Goal: Information Seeking & Learning: Check status

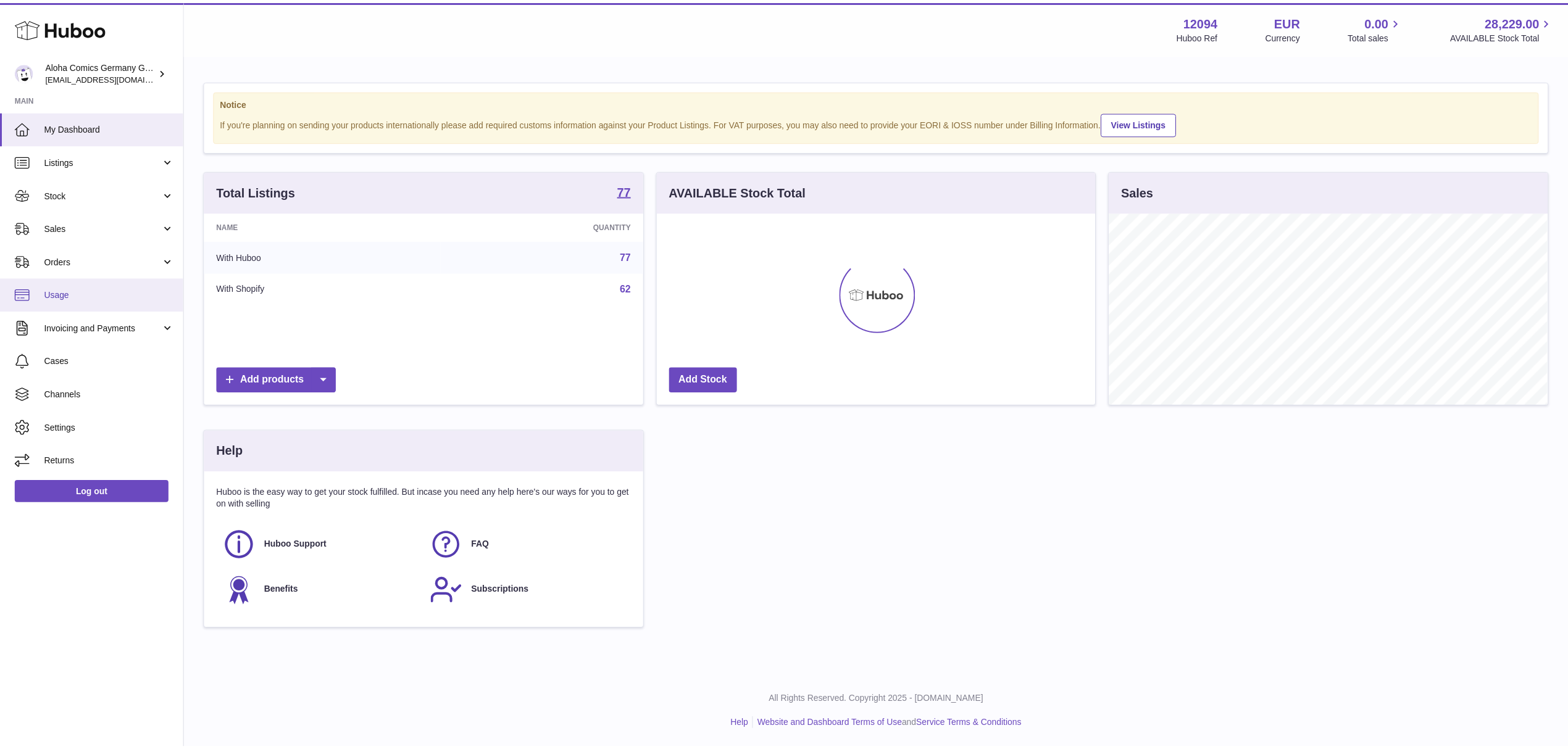
scroll to position [193, 443]
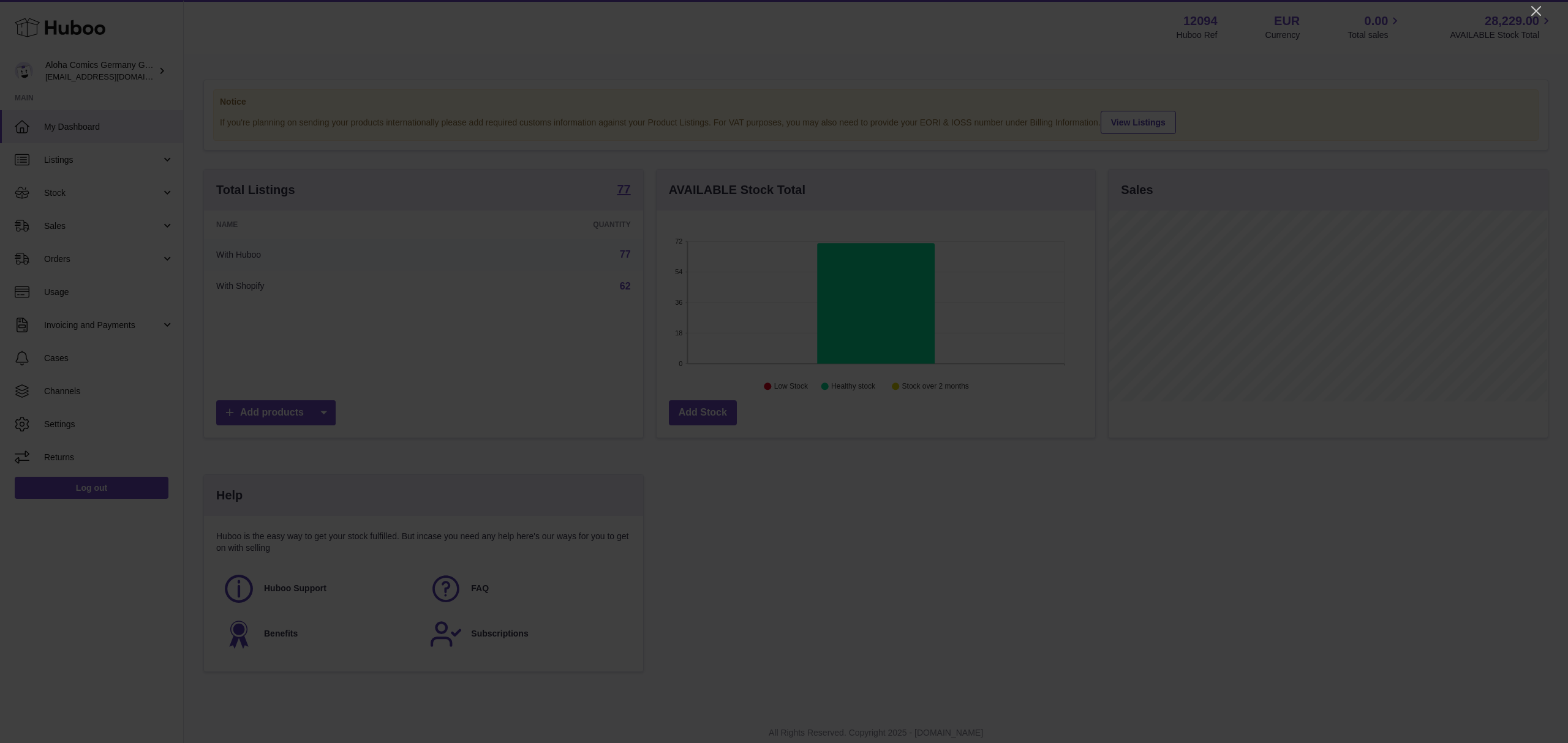
click at [1534, 14] on icon "Close" at bounding box center [1536, 10] width 14 height 14
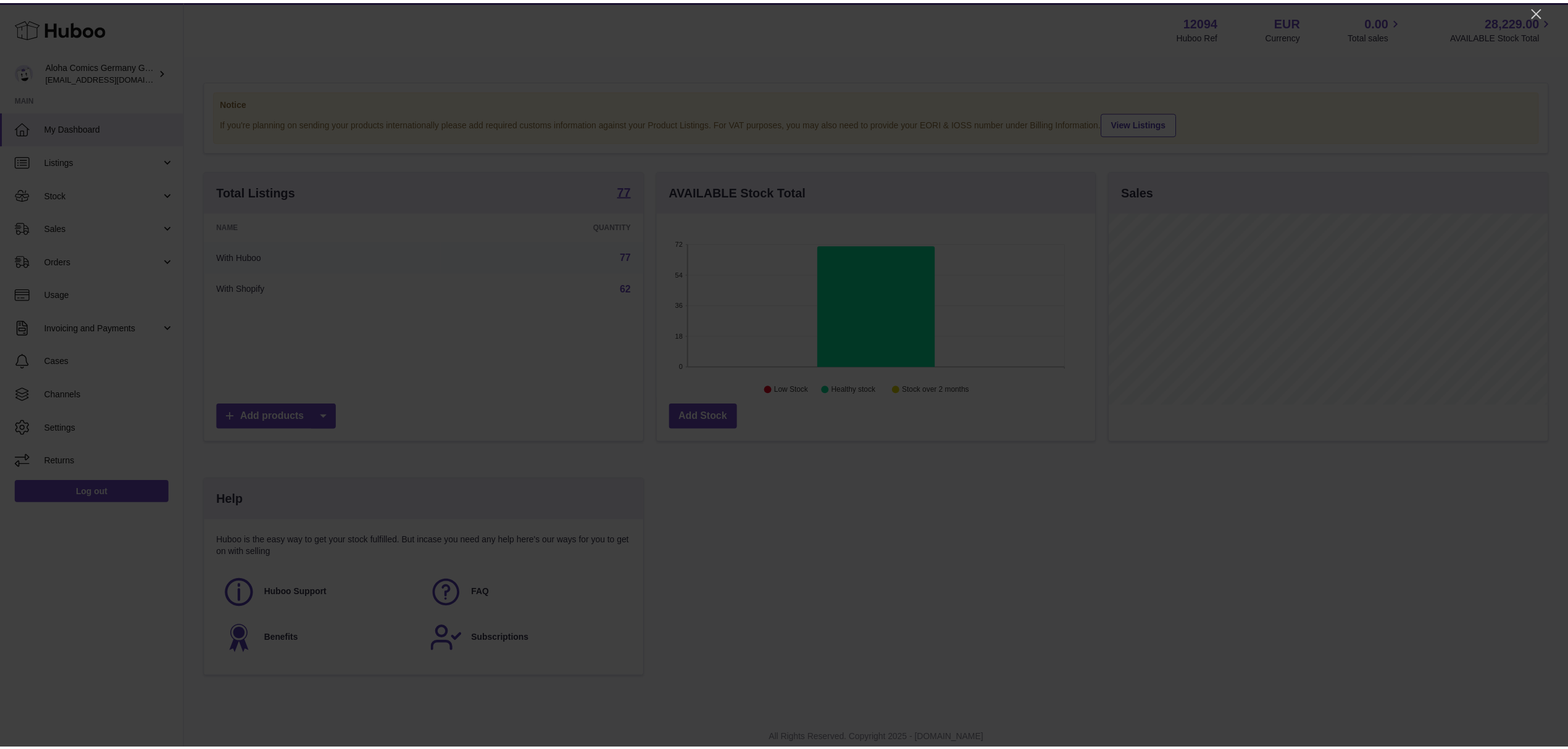
scroll to position [617164, 616949]
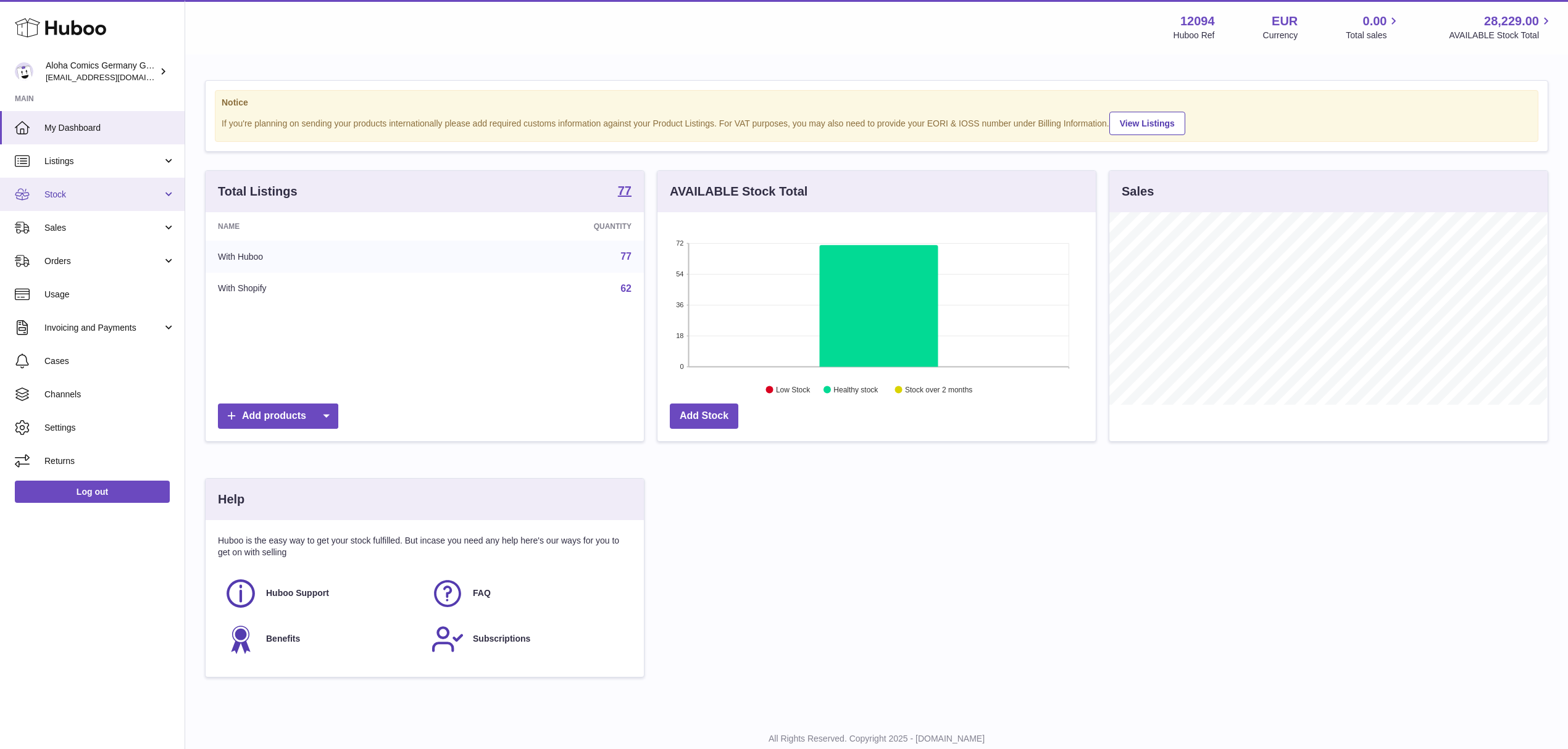
click at [47, 195] on span "Stock" at bounding box center [102, 194] width 118 height 11
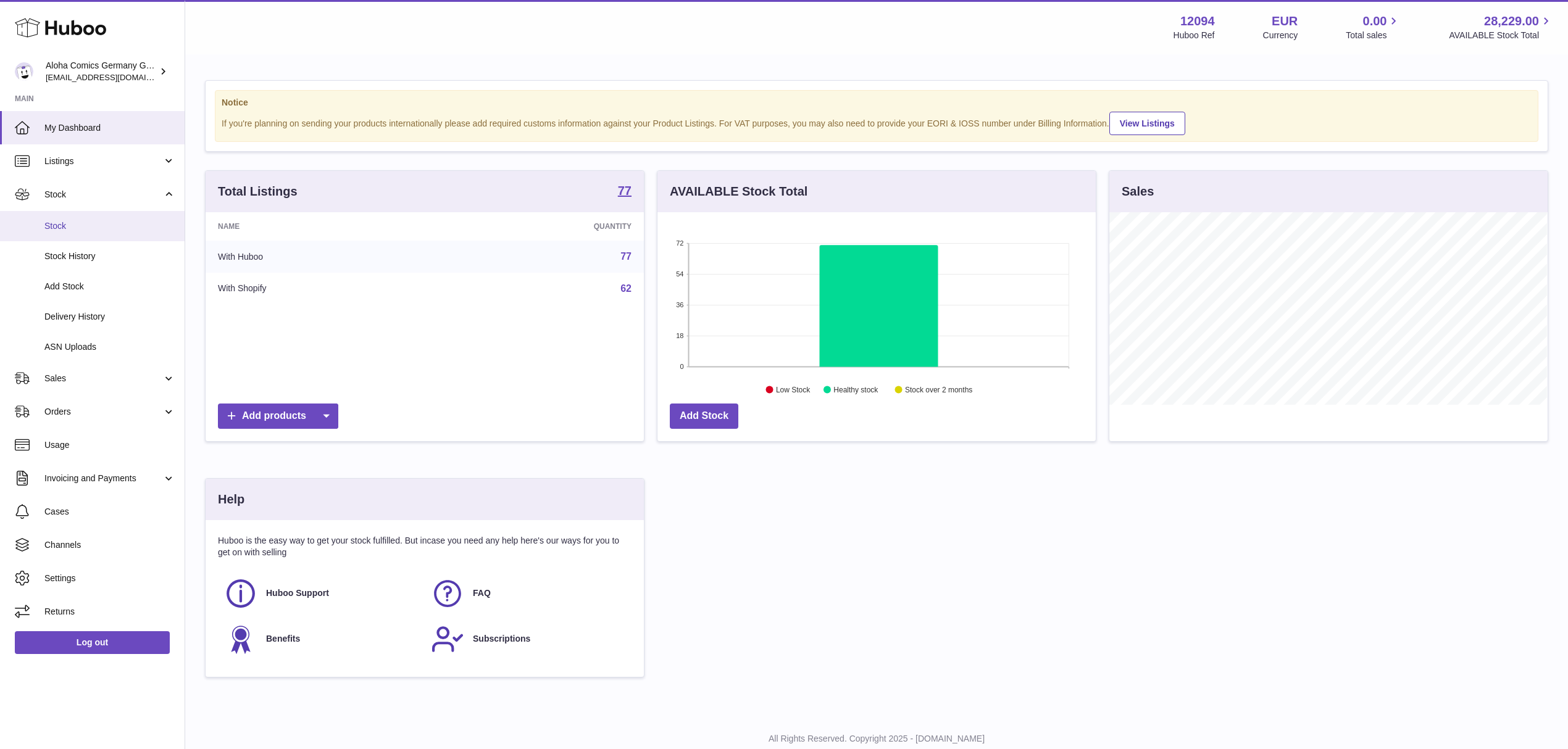
click at [58, 228] on span "Stock" at bounding box center [109, 226] width 131 height 11
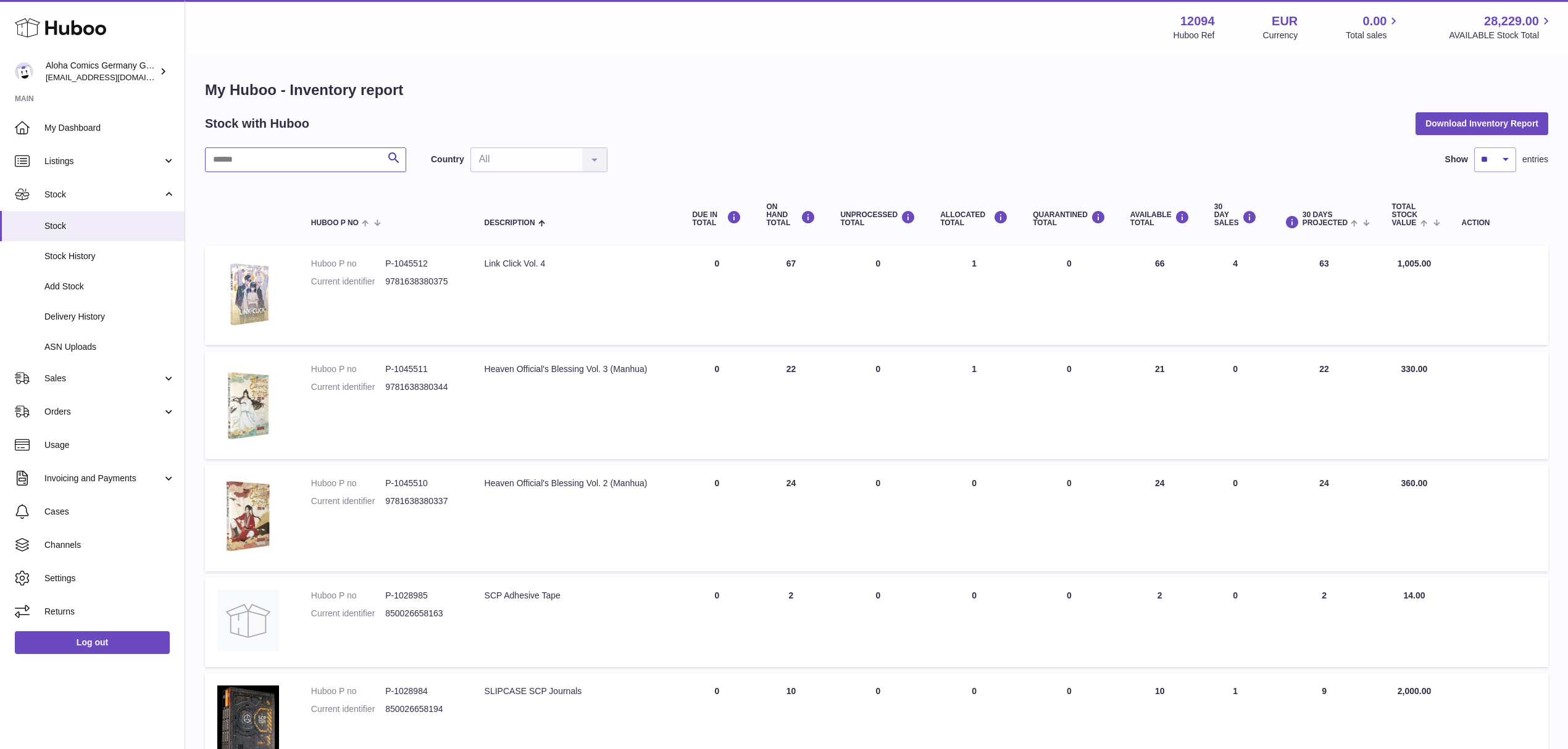
click at [247, 161] on input "text" at bounding box center [306, 160] width 201 height 25
paste input "******"
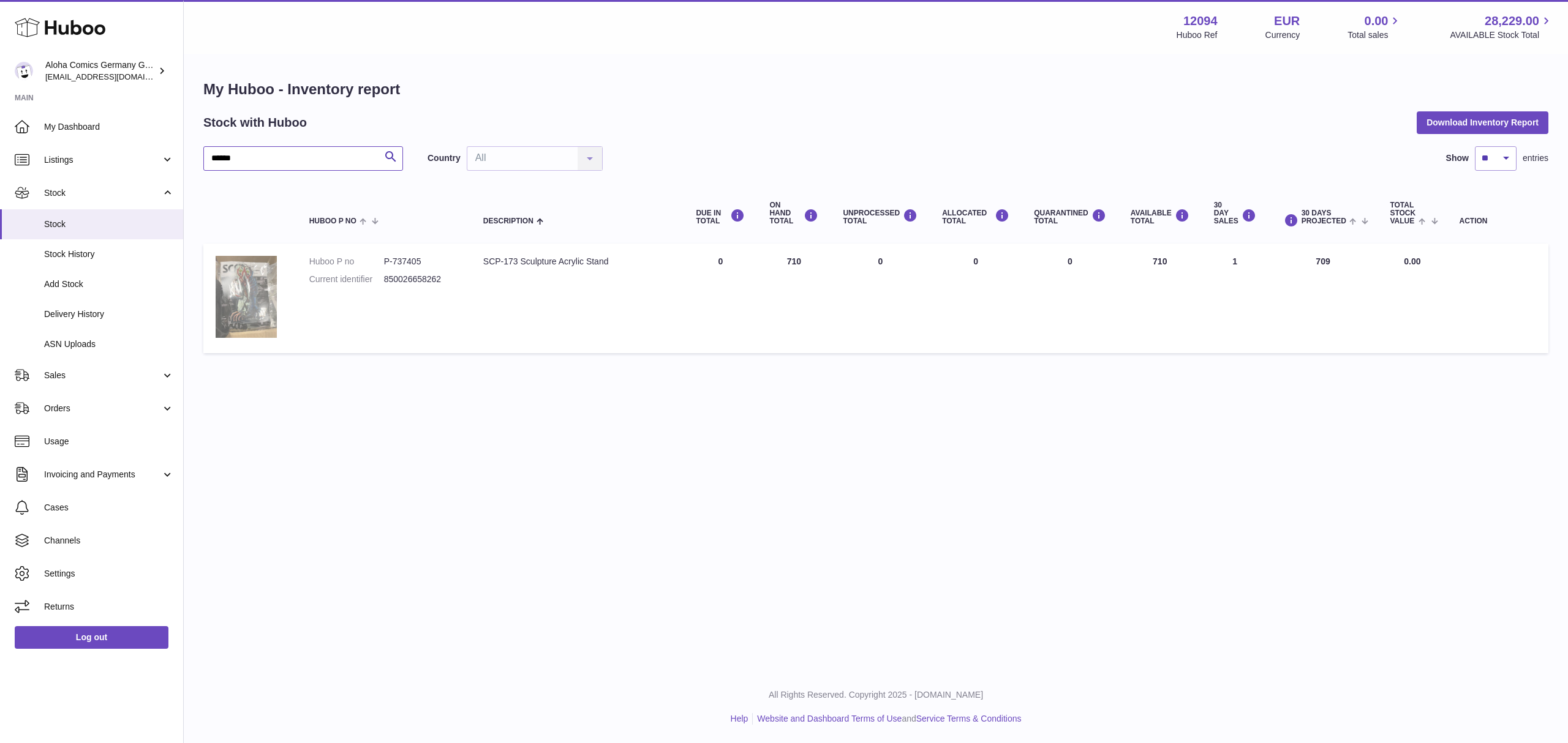
type input "******"
click at [241, 294] on img at bounding box center [246, 296] width 61 height 82
click at [412, 258] on dd "P-737405" at bounding box center [421, 261] width 75 height 11
copy dd "737405"
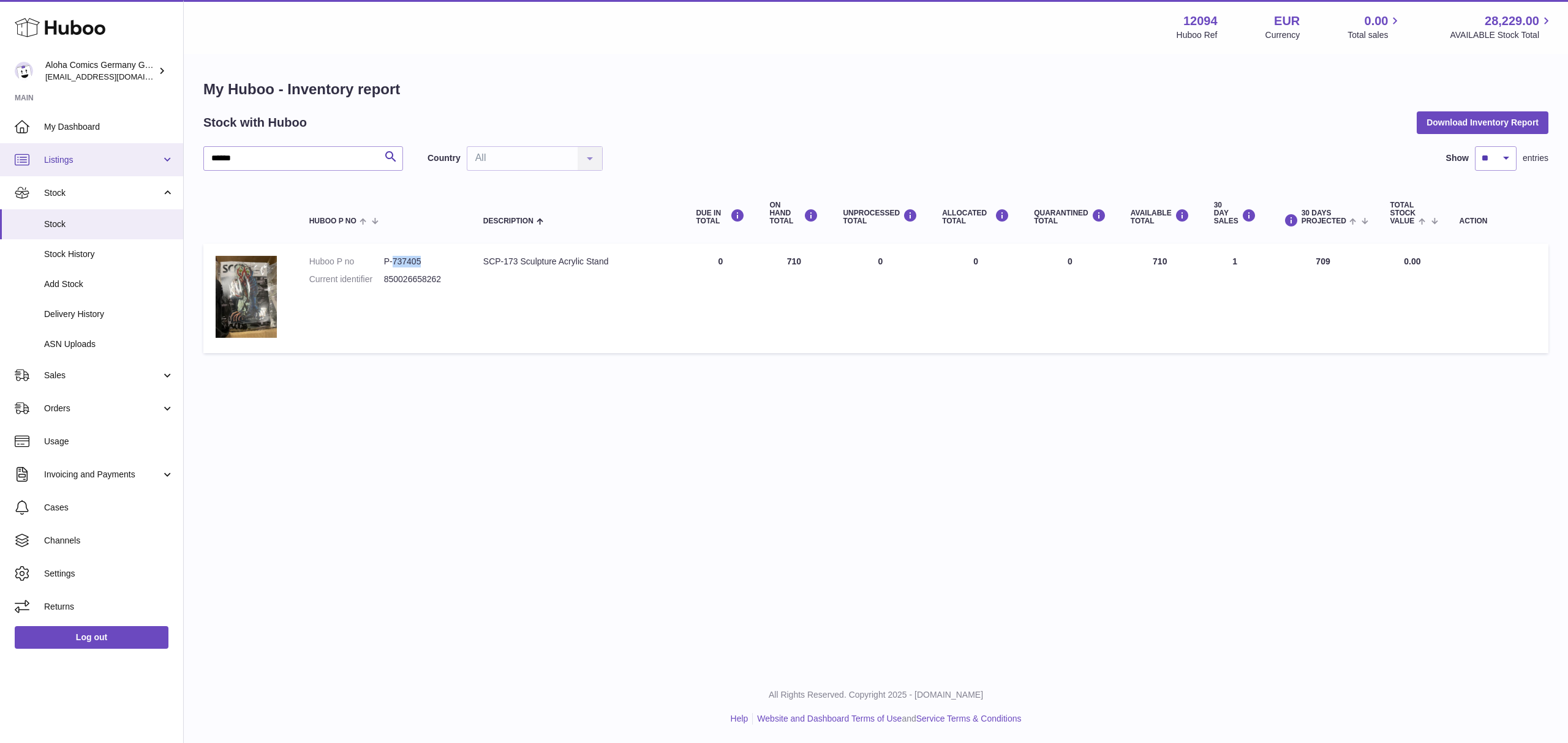
click at [77, 161] on span "Listings" at bounding box center [102, 160] width 117 height 11
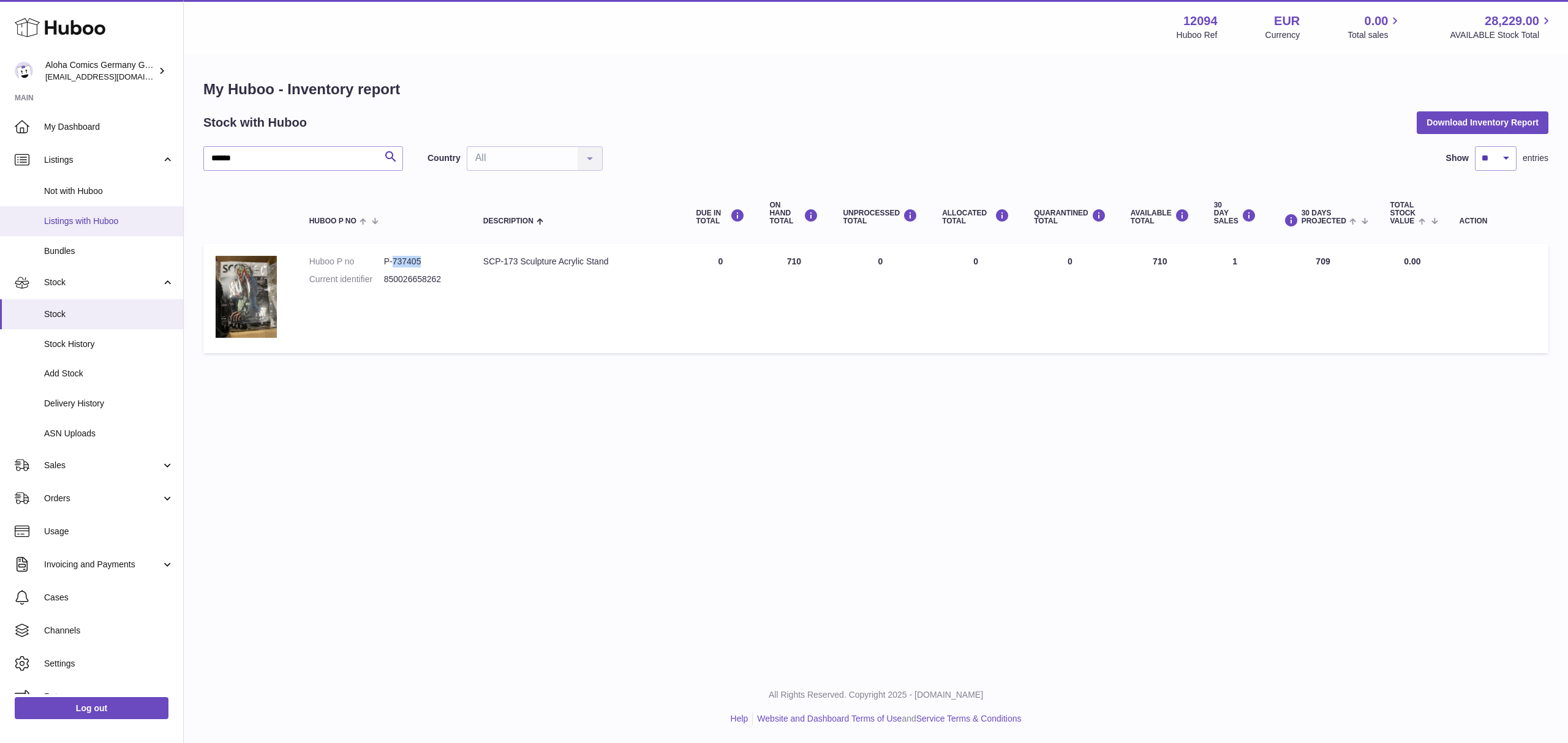
click at [99, 223] on span "Listings with Huboo" at bounding box center [108, 221] width 130 height 11
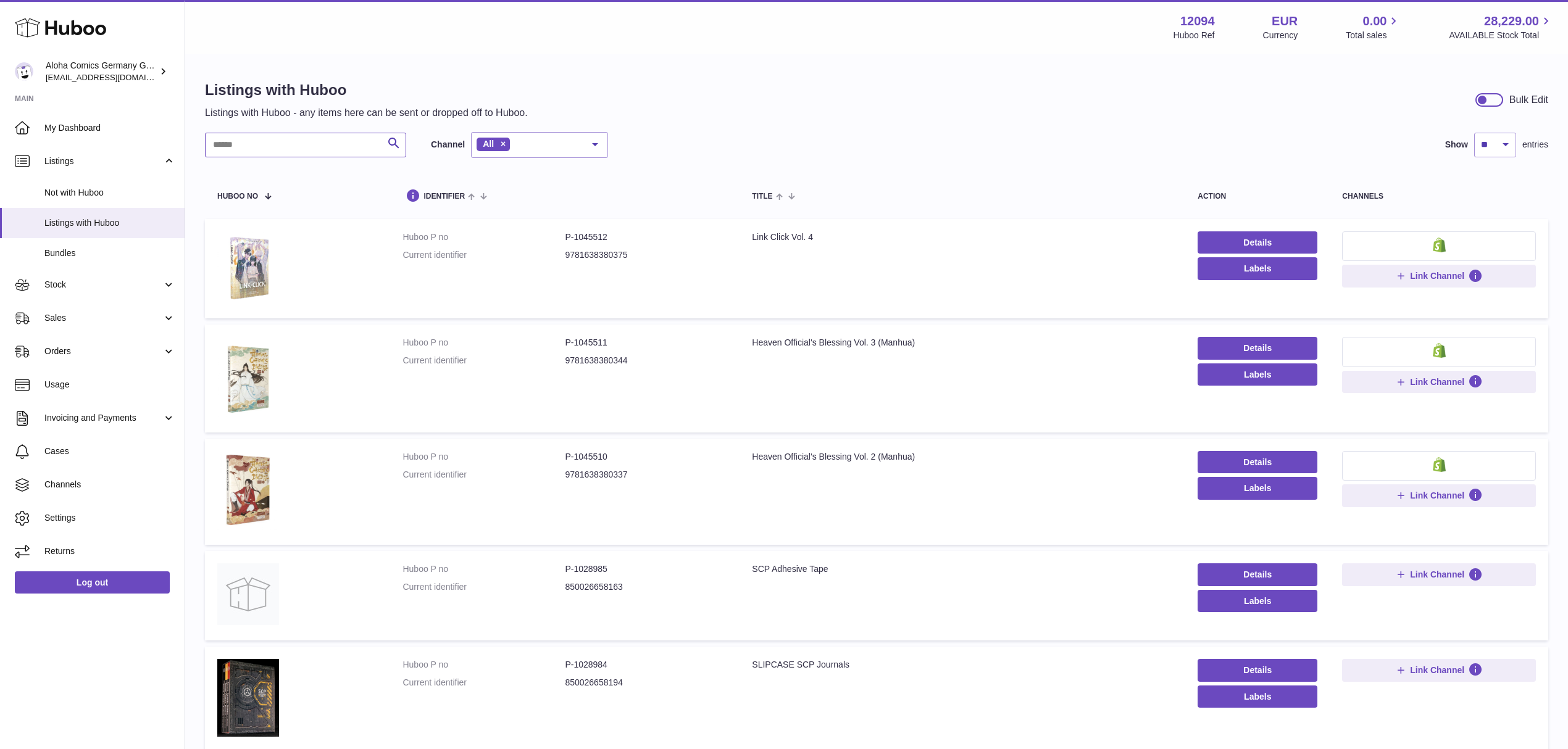
click at [261, 153] on input "text" at bounding box center [306, 146] width 201 height 25
paste input "******"
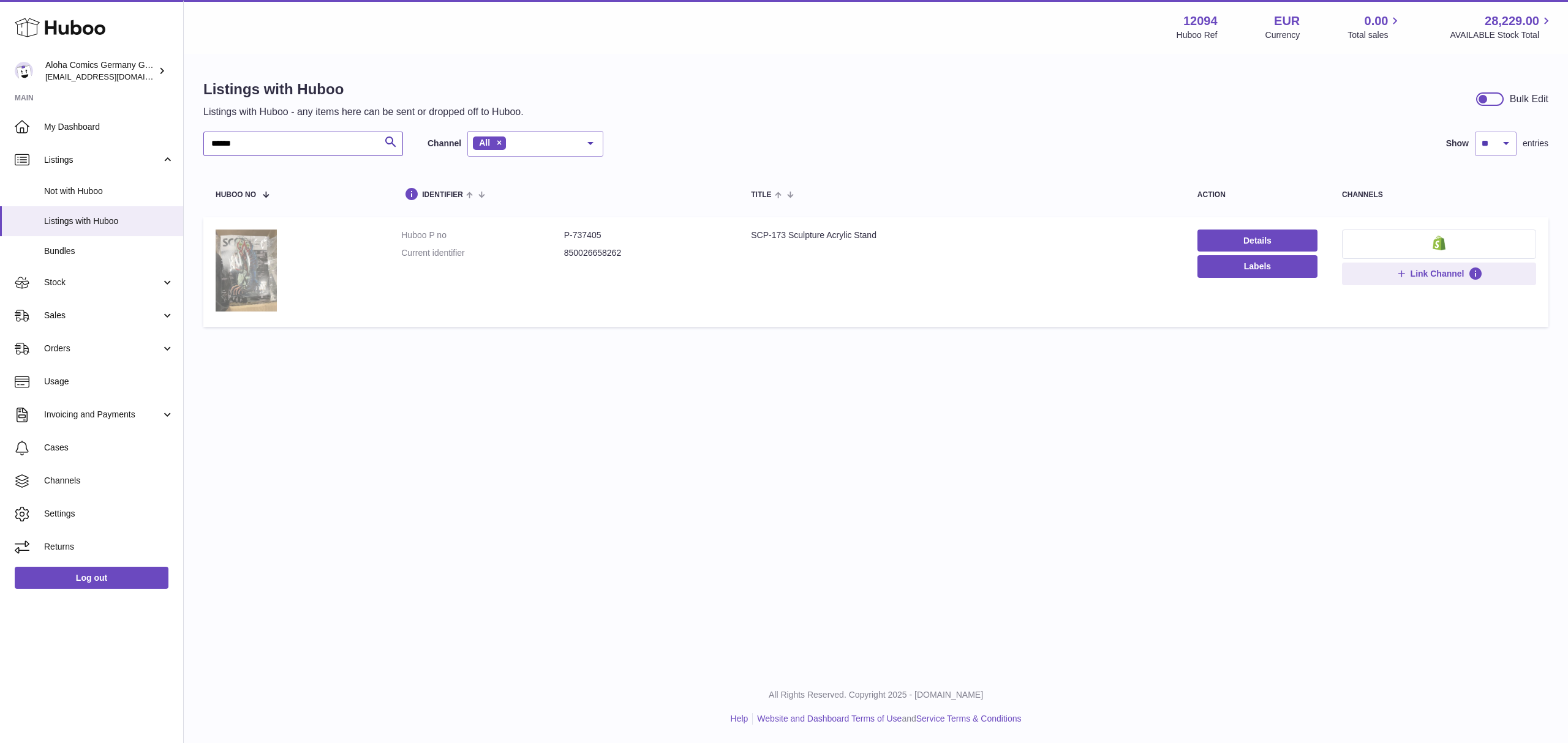
type input "******"
click at [251, 272] on img at bounding box center [246, 271] width 61 height 82
click at [64, 283] on span "Stock" at bounding box center [102, 282] width 117 height 11
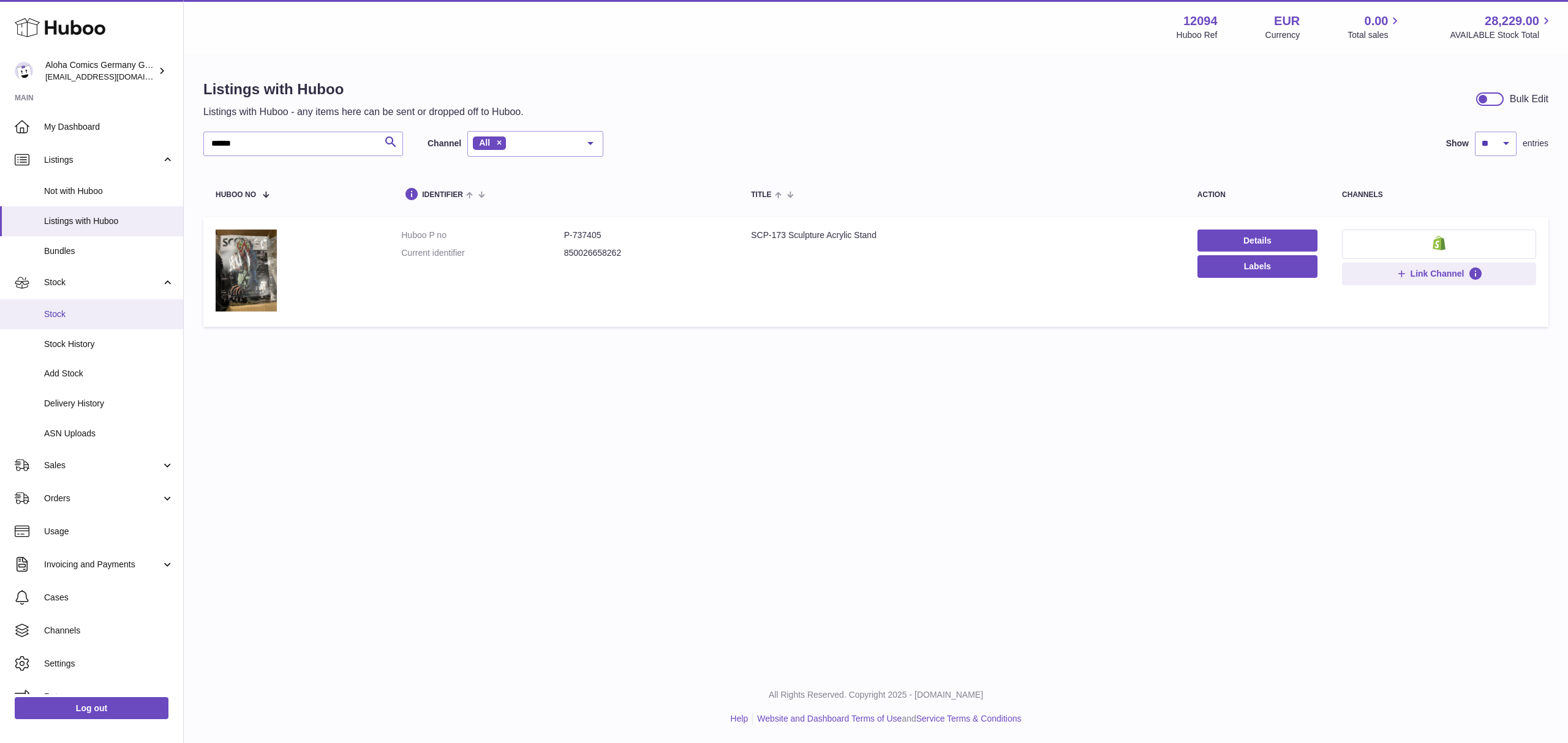
click at [62, 318] on span "Stock" at bounding box center [108, 314] width 130 height 11
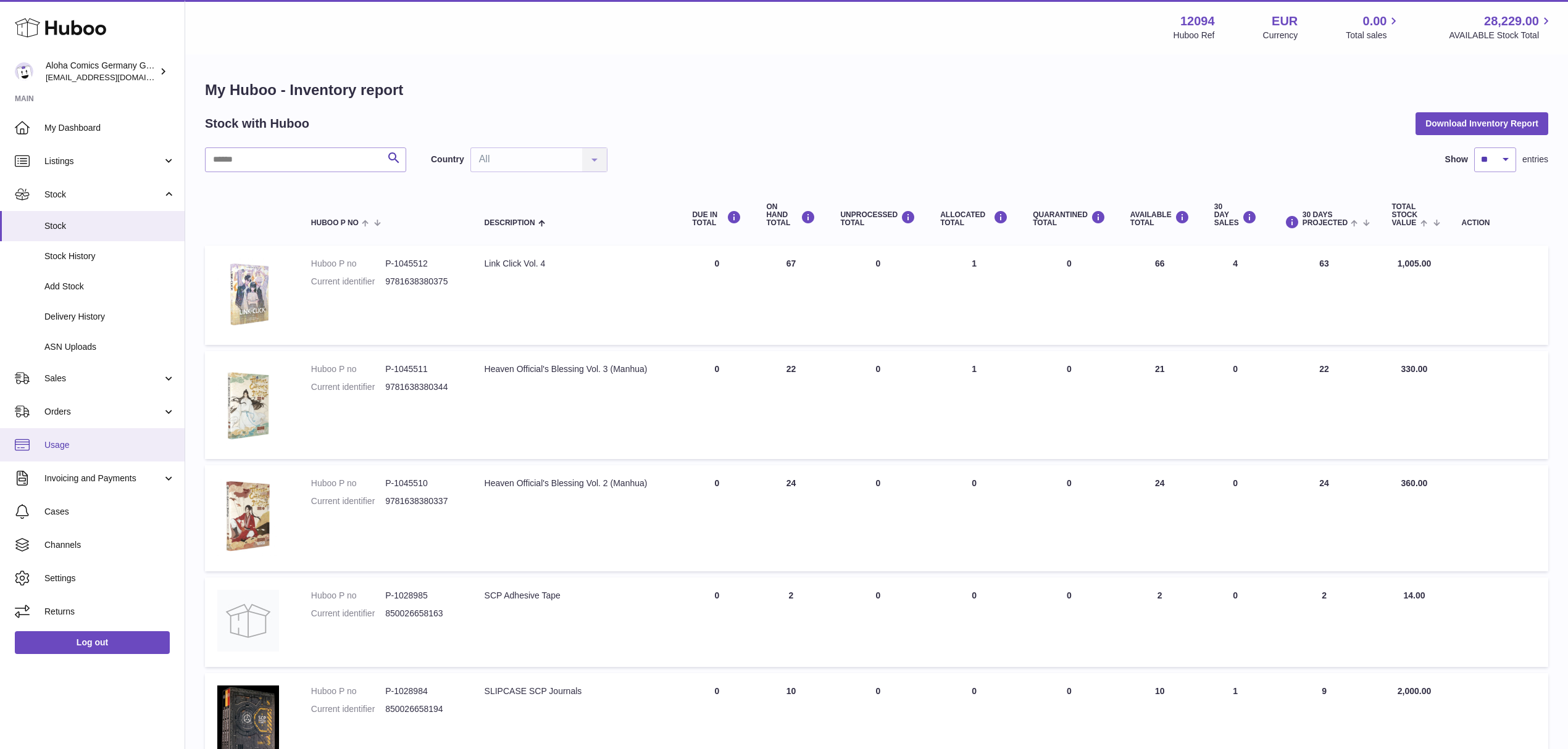
click at [70, 449] on span "Usage" at bounding box center [109, 445] width 131 height 11
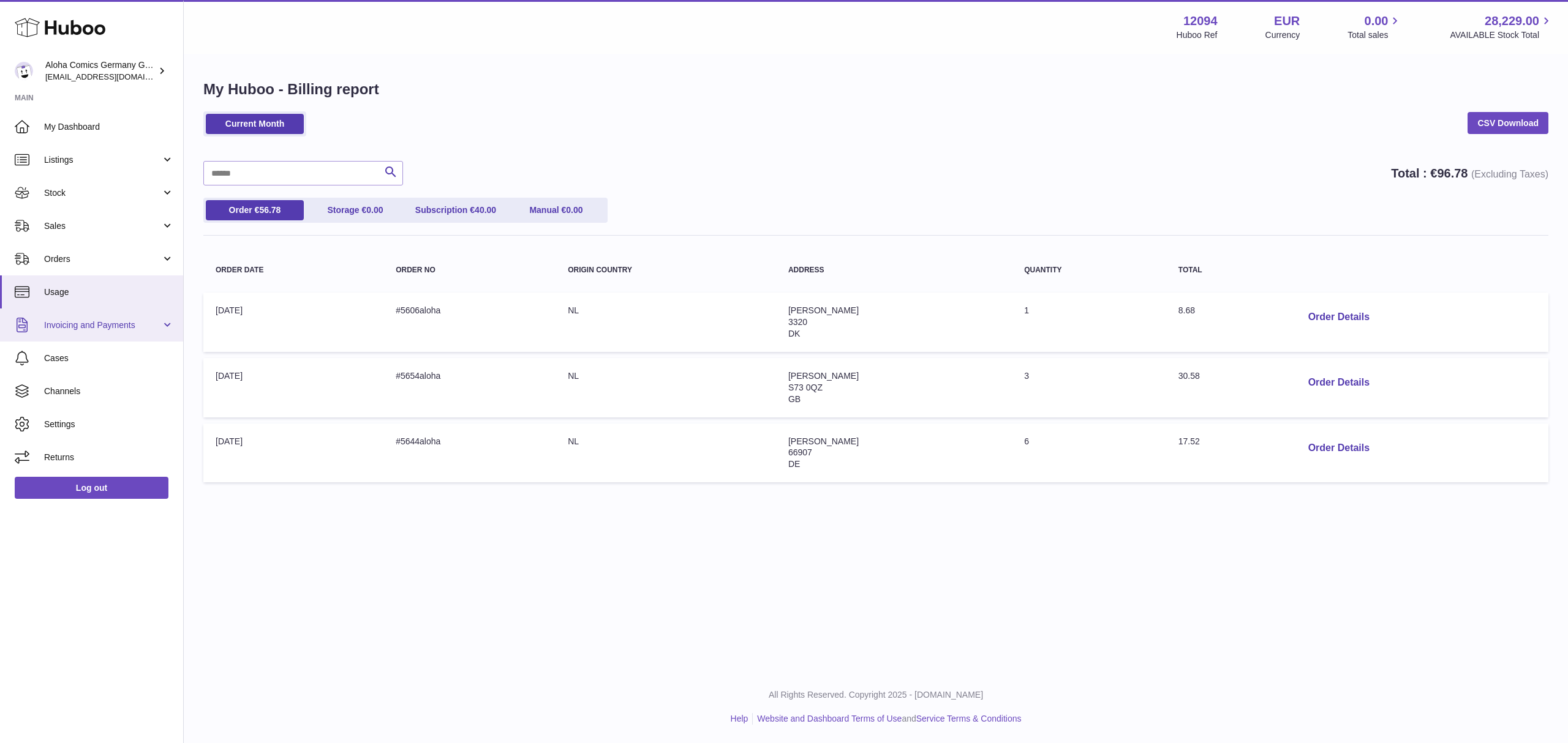
click at [64, 324] on span "Invoicing and Payments" at bounding box center [102, 325] width 117 height 11
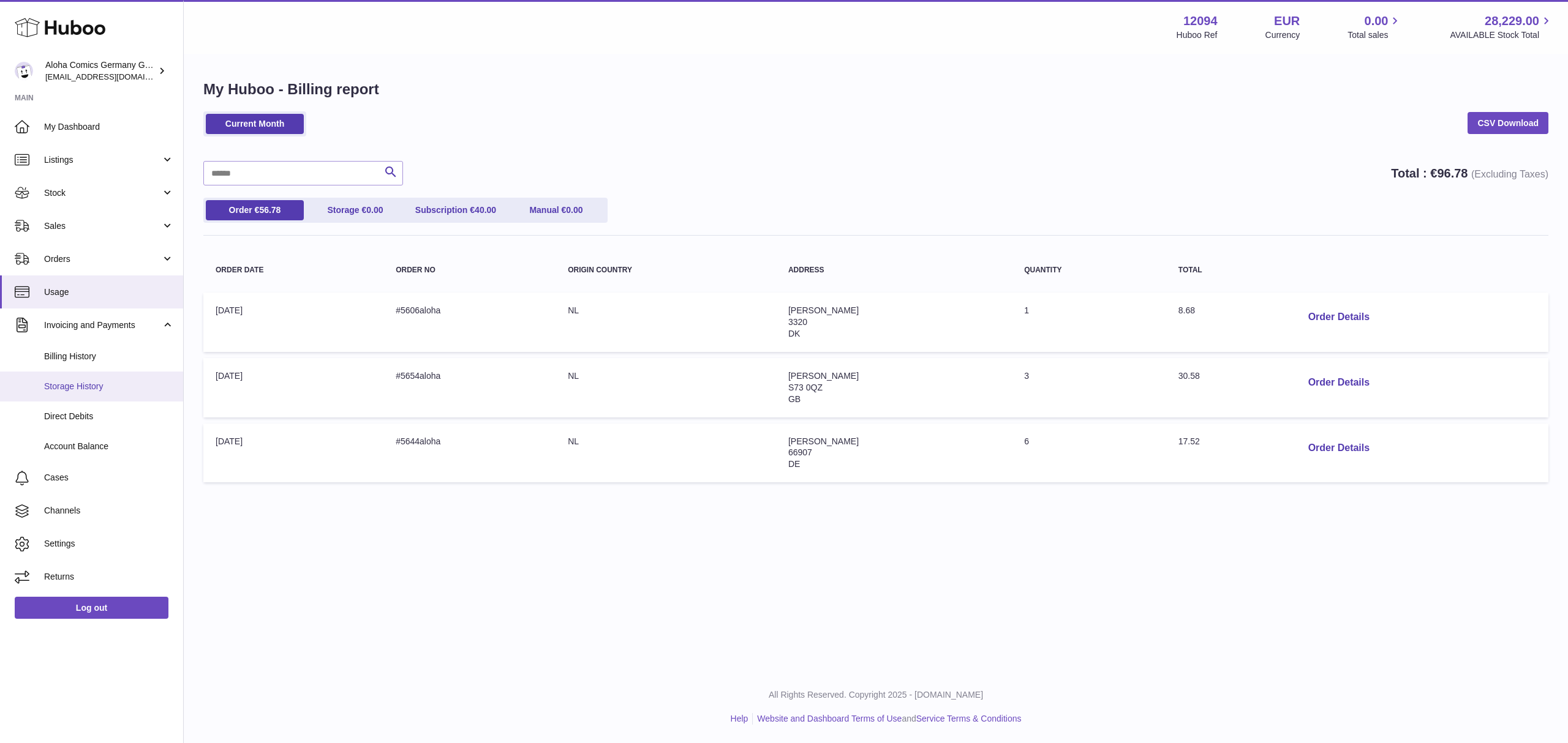
click at [84, 391] on span "Storage History" at bounding box center [108, 387] width 130 height 11
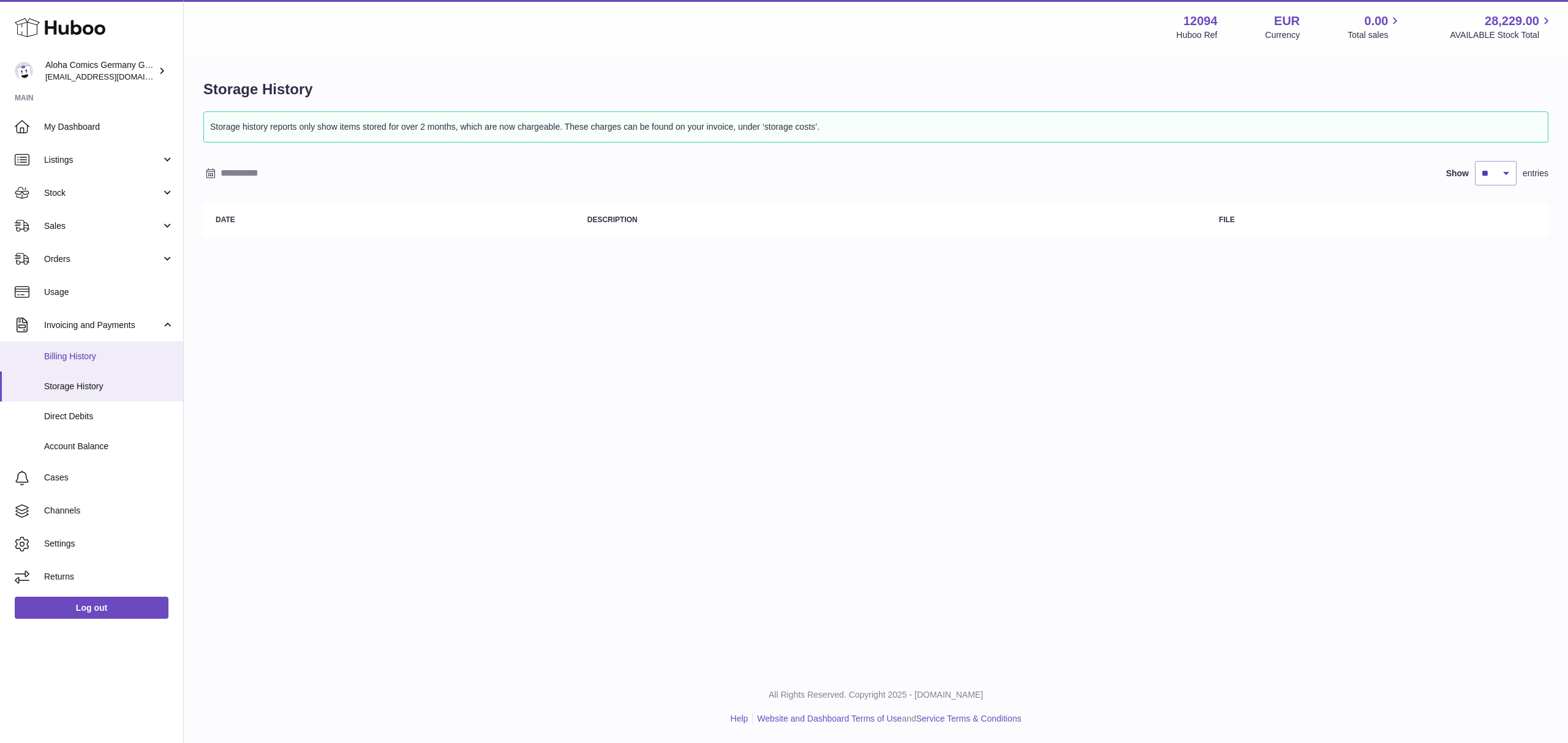
click at [67, 361] on span "Billing History" at bounding box center [108, 356] width 130 height 11
